Goal: Task Accomplishment & Management: Use online tool/utility

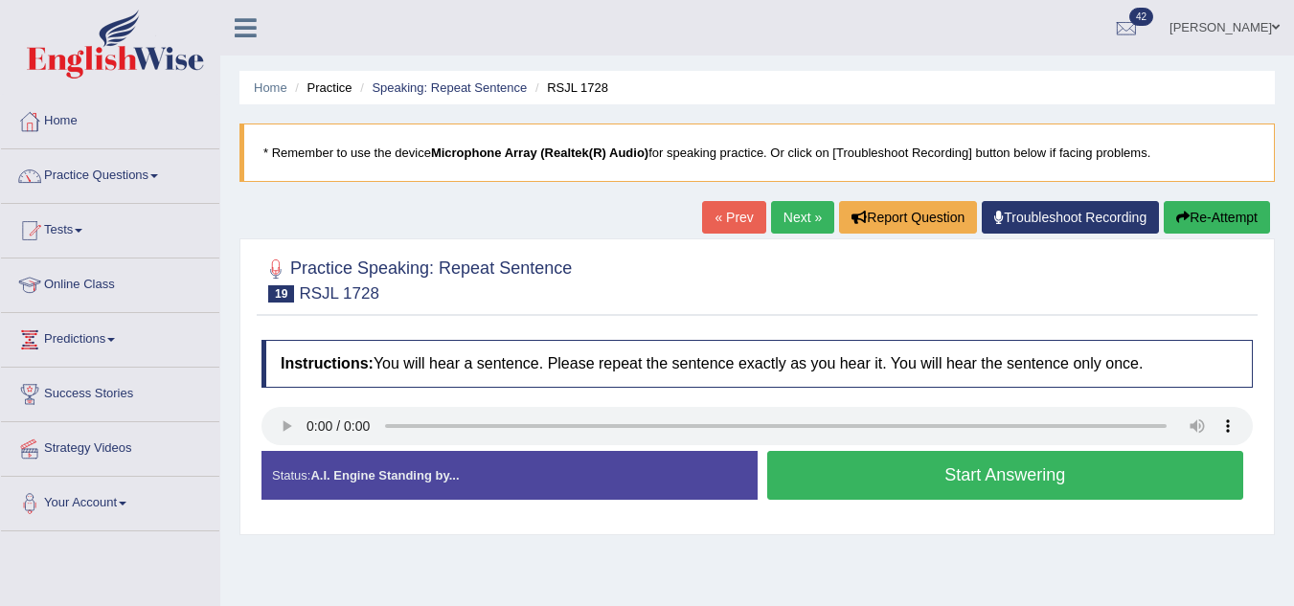
click at [932, 484] on button "Start Answering" at bounding box center [1005, 475] width 477 height 49
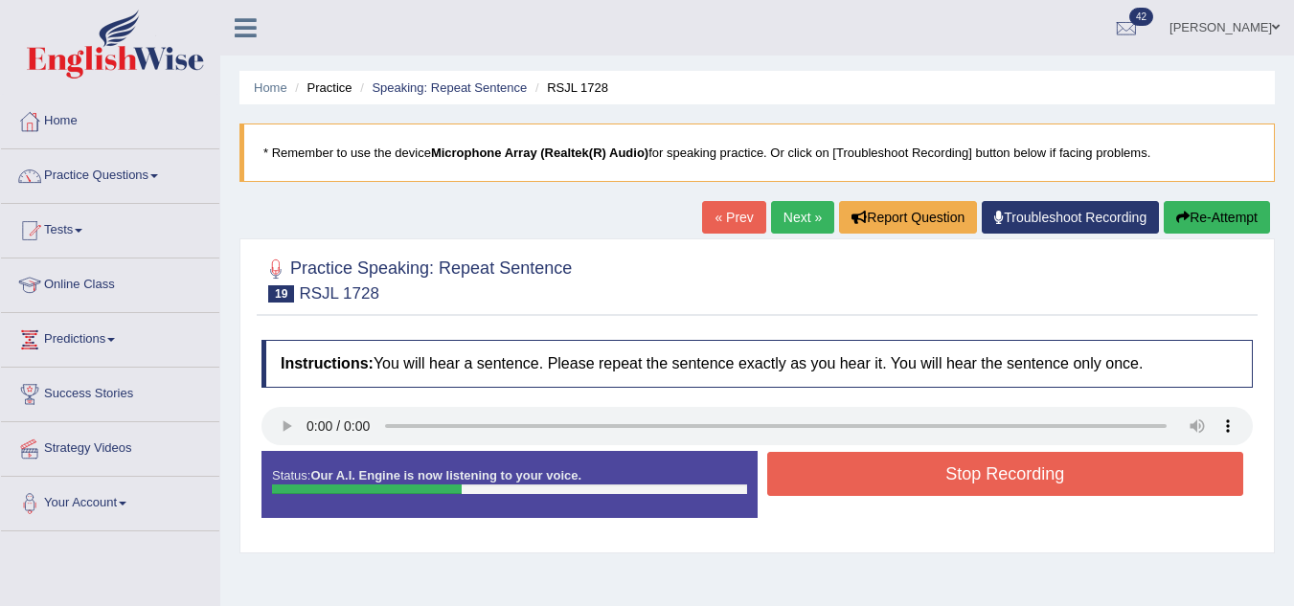
click at [932, 484] on button "Stop Recording" at bounding box center [1005, 474] width 477 height 44
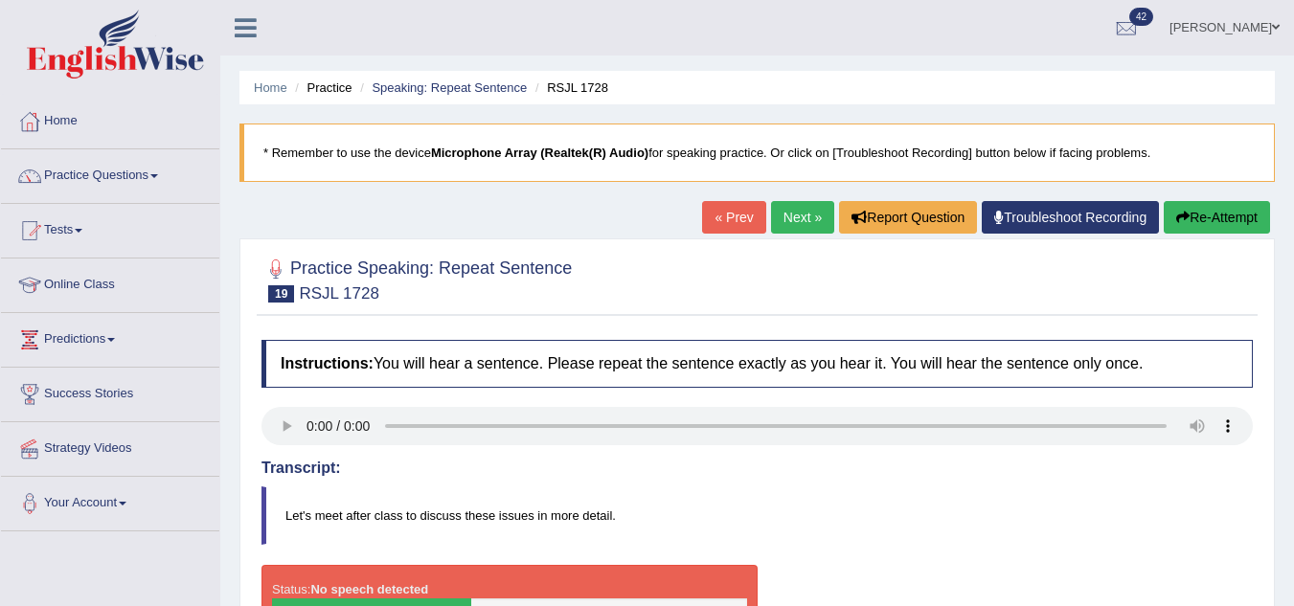
click at [1215, 224] on button "Re-Attempt" at bounding box center [1217, 217] width 106 height 33
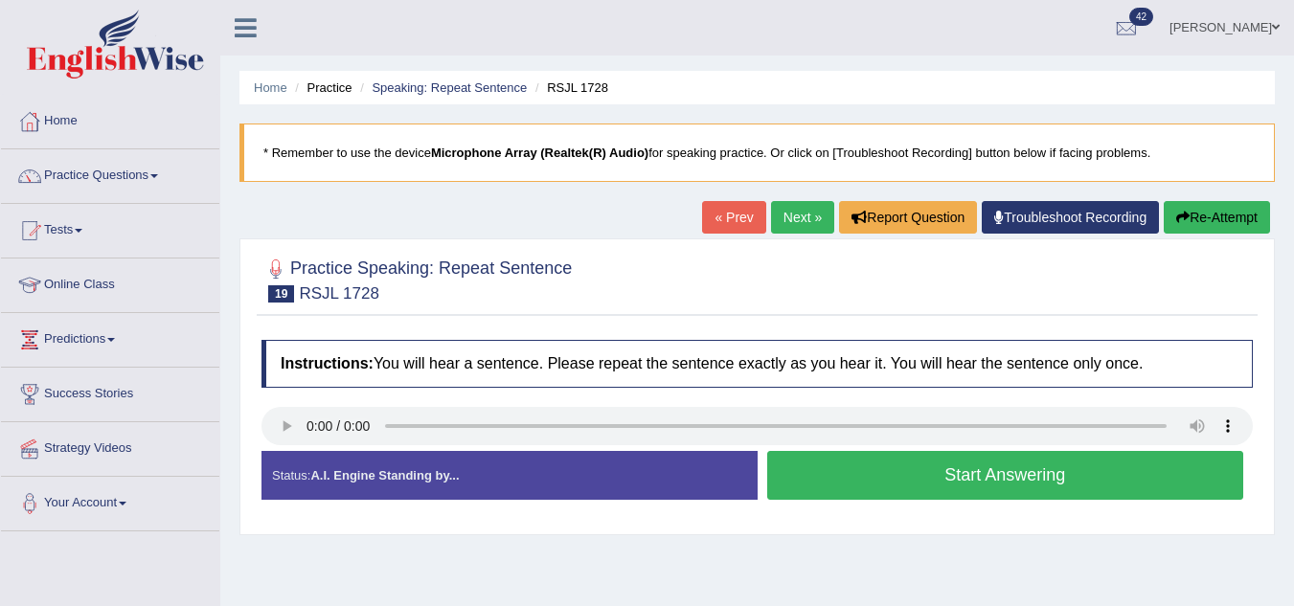
click at [1018, 489] on button "Start Answering" at bounding box center [1005, 475] width 477 height 49
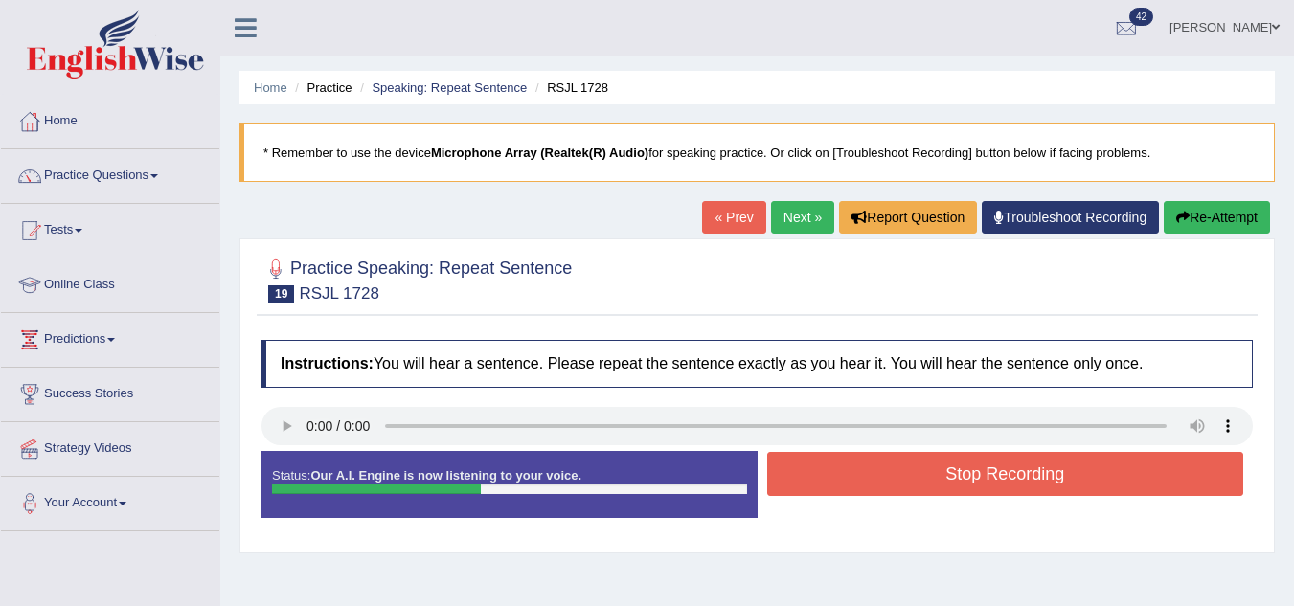
click at [1018, 489] on button "Stop Recording" at bounding box center [1005, 474] width 477 height 44
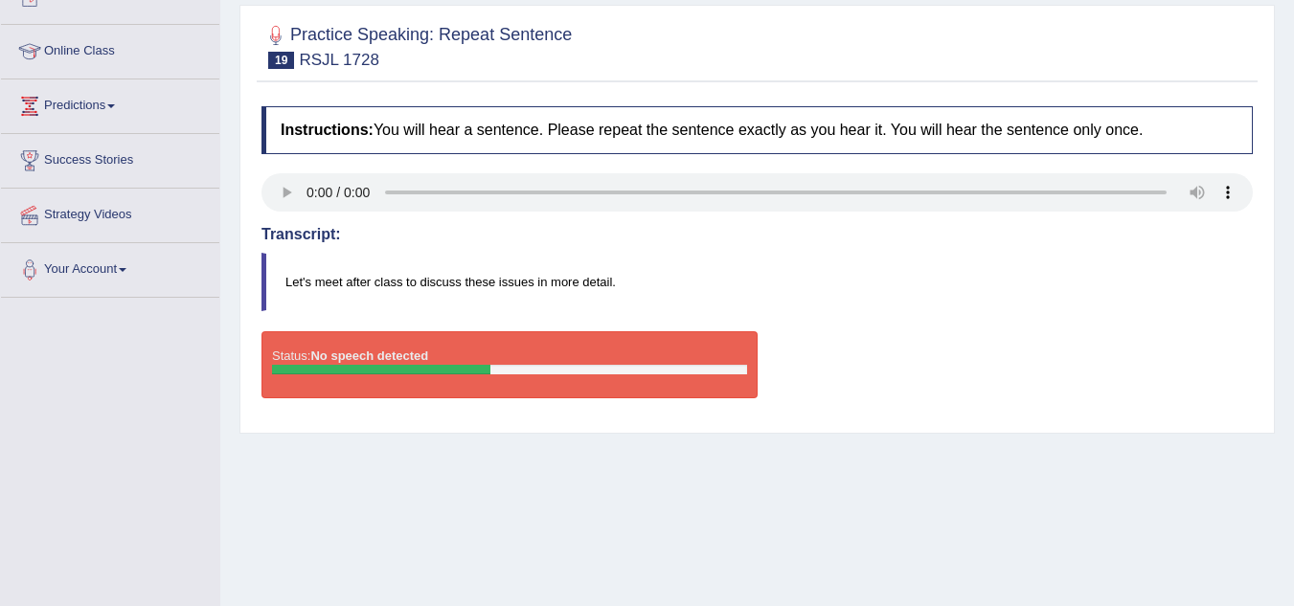
scroll to position [249, 0]
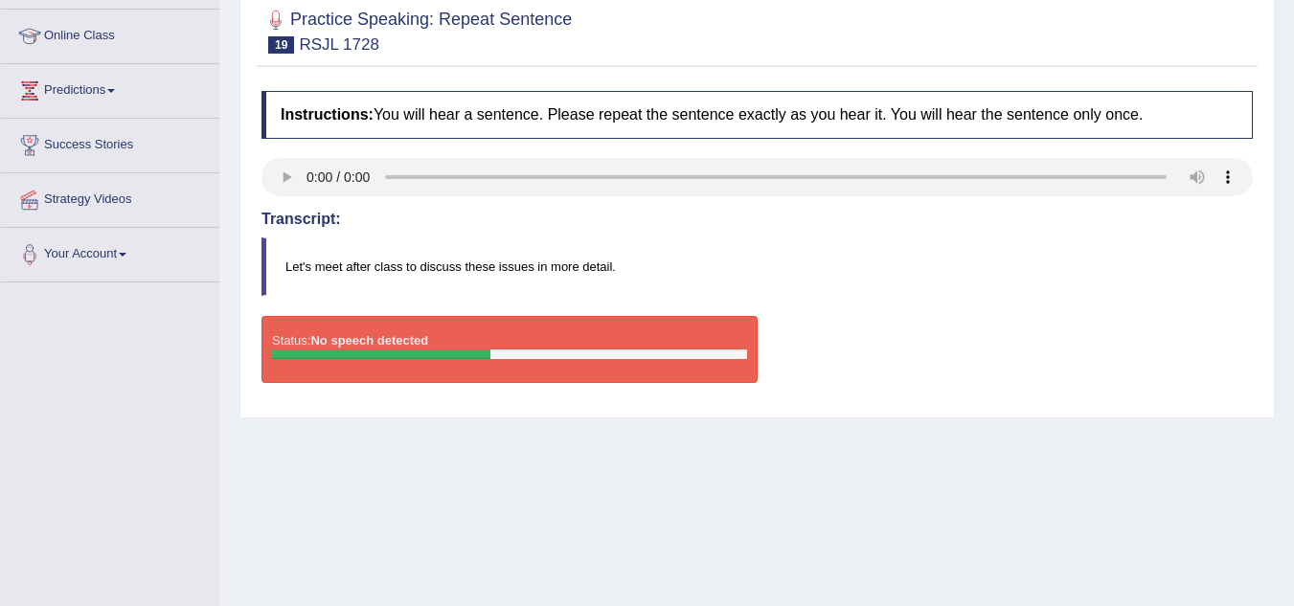
click at [463, 373] on div "Status: No speech detected" at bounding box center [509, 349] width 496 height 67
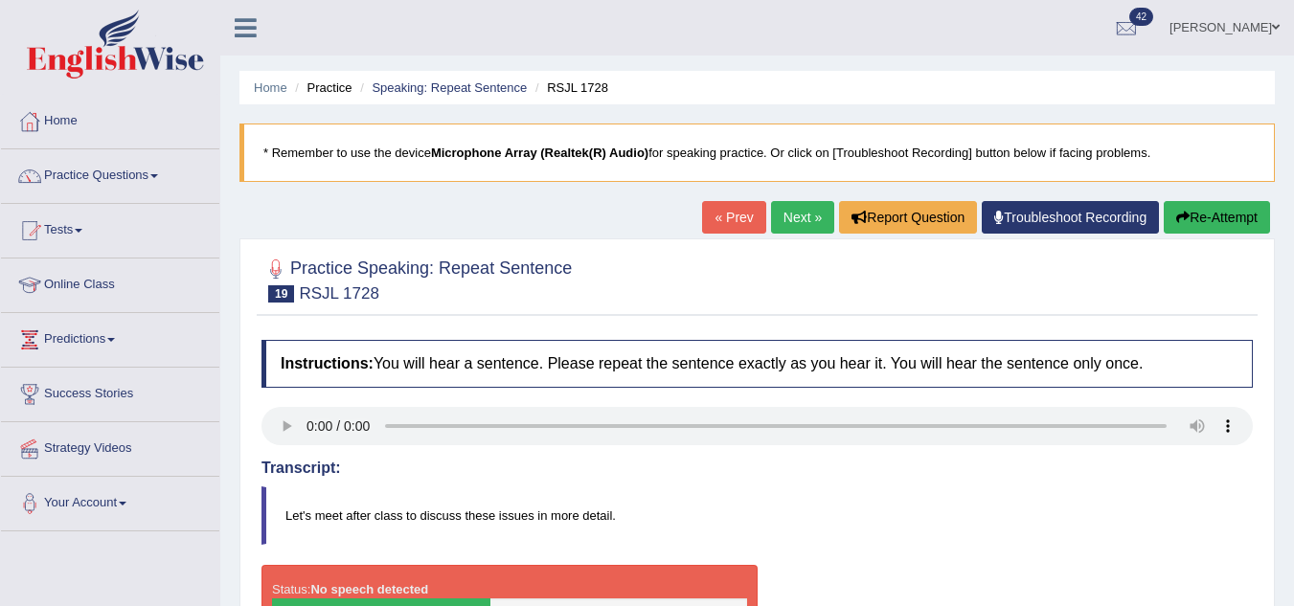
click at [1253, 221] on button "Re-Attempt" at bounding box center [1217, 217] width 106 height 33
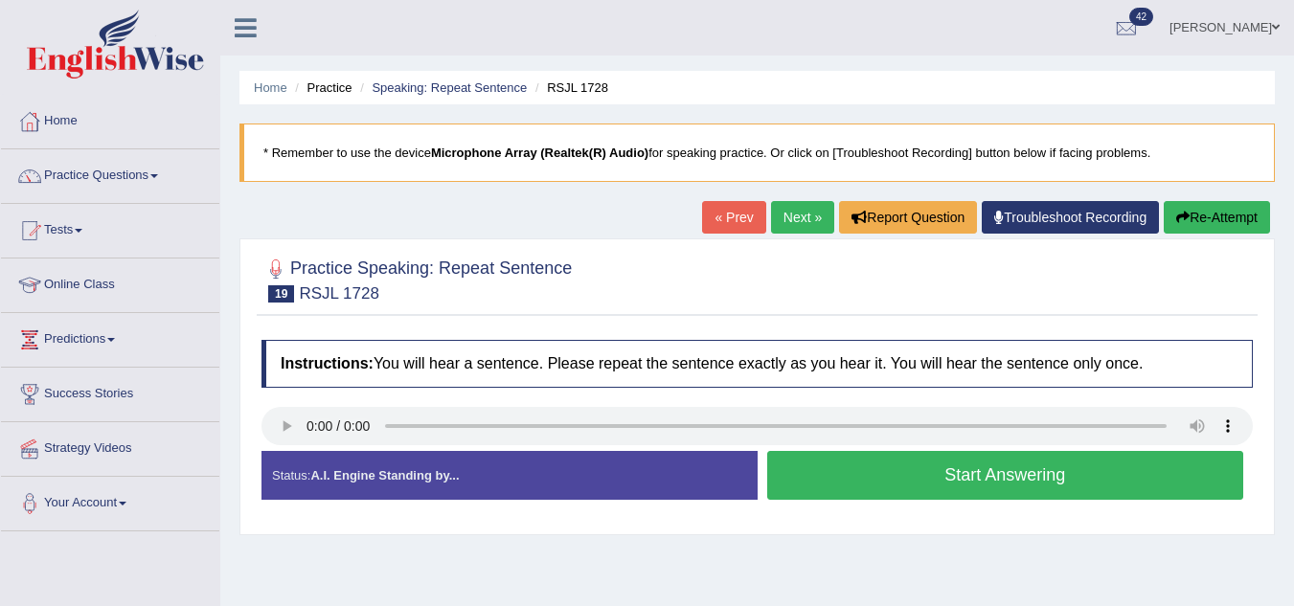
click at [945, 476] on button "Start Answering" at bounding box center [1005, 475] width 477 height 49
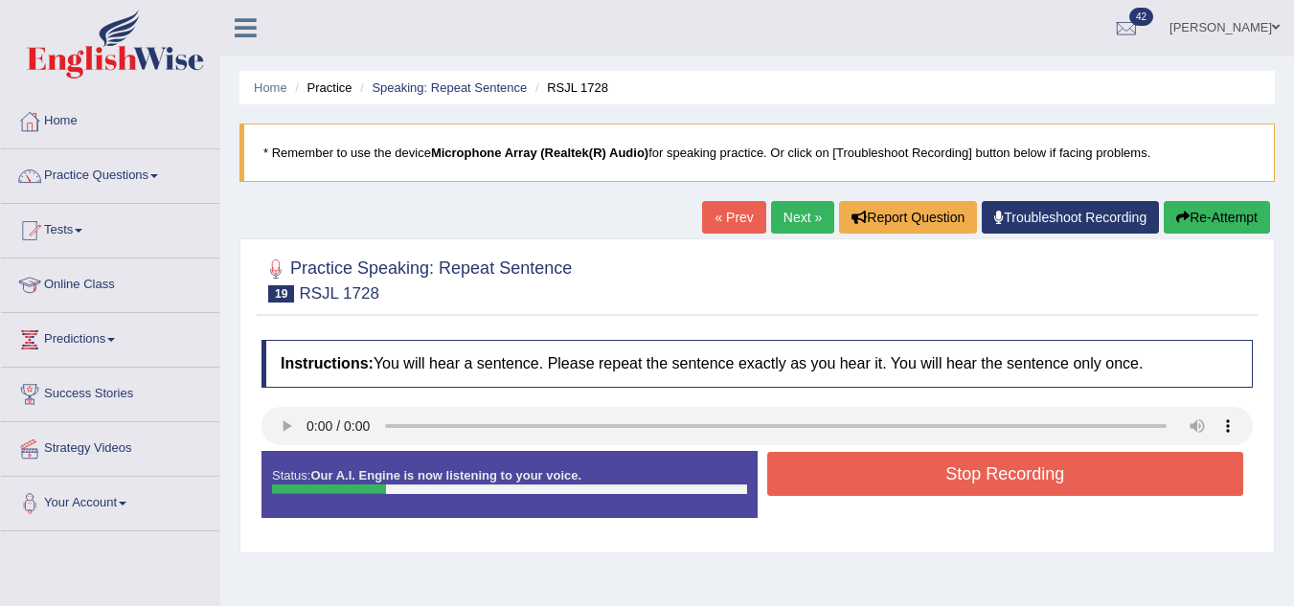
click at [945, 476] on button "Stop Recording" at bounding box center [1005, 474] width 477 height 44
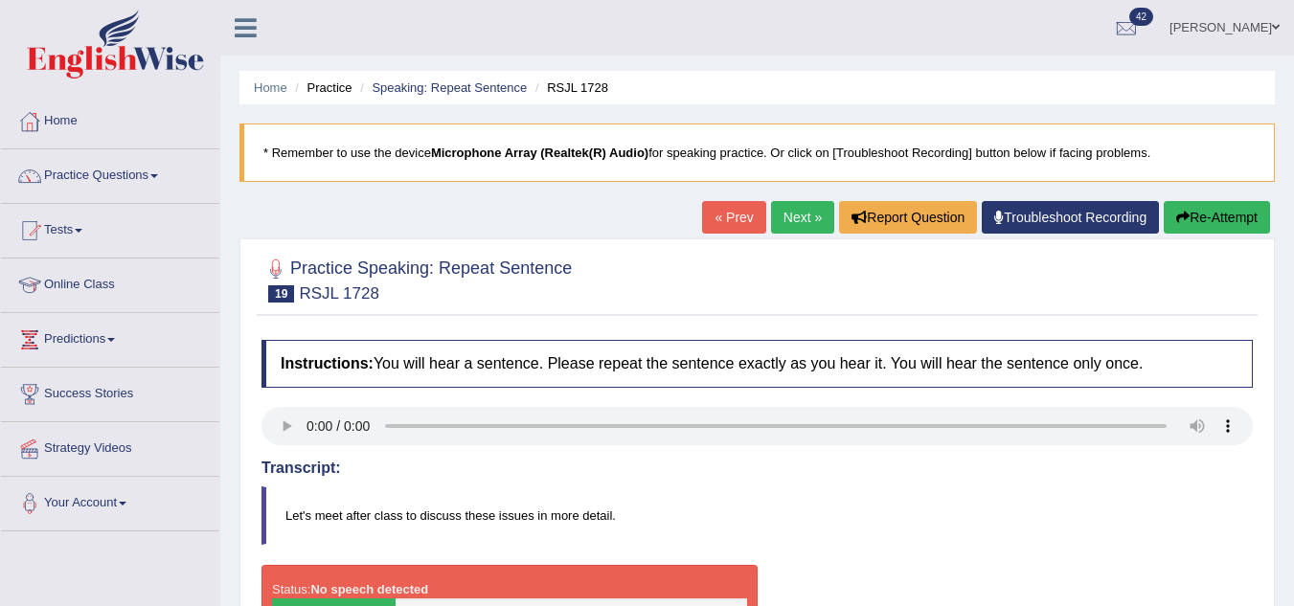
click at [538, 39] on div "Sureshkumar Kacha Toggle navigation Username: sureshkumar Access Type: Online S…" at bounding box center [757, 28] width 1074 height 56
